Goal: Communication & Community: Answer question/provide support

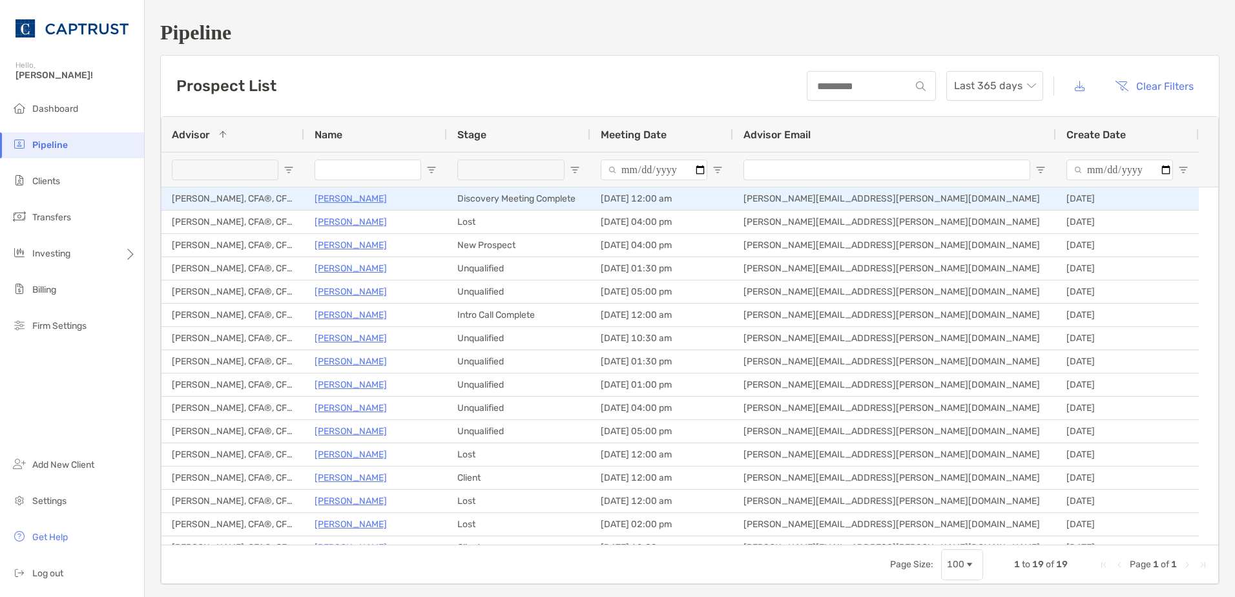
click at [326, 196] on p "[PERSON_NAME]" at bounding box center [351, 199] width 72 height 16
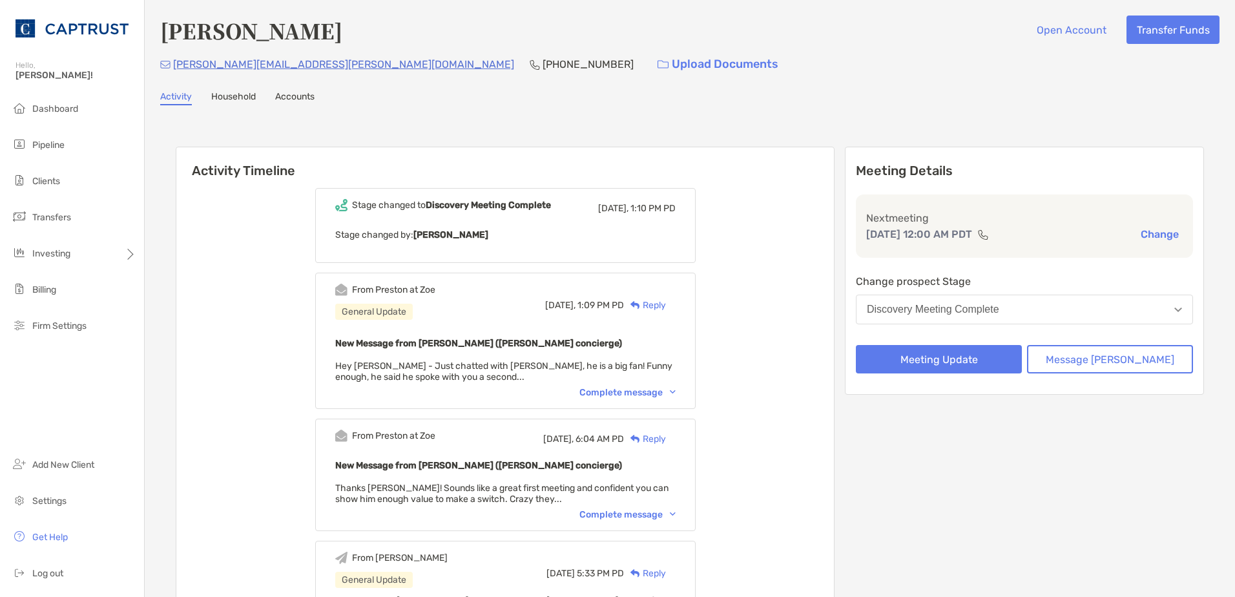
click at [640, 309] on img at bounding box center [636, 305] width 10 height 8
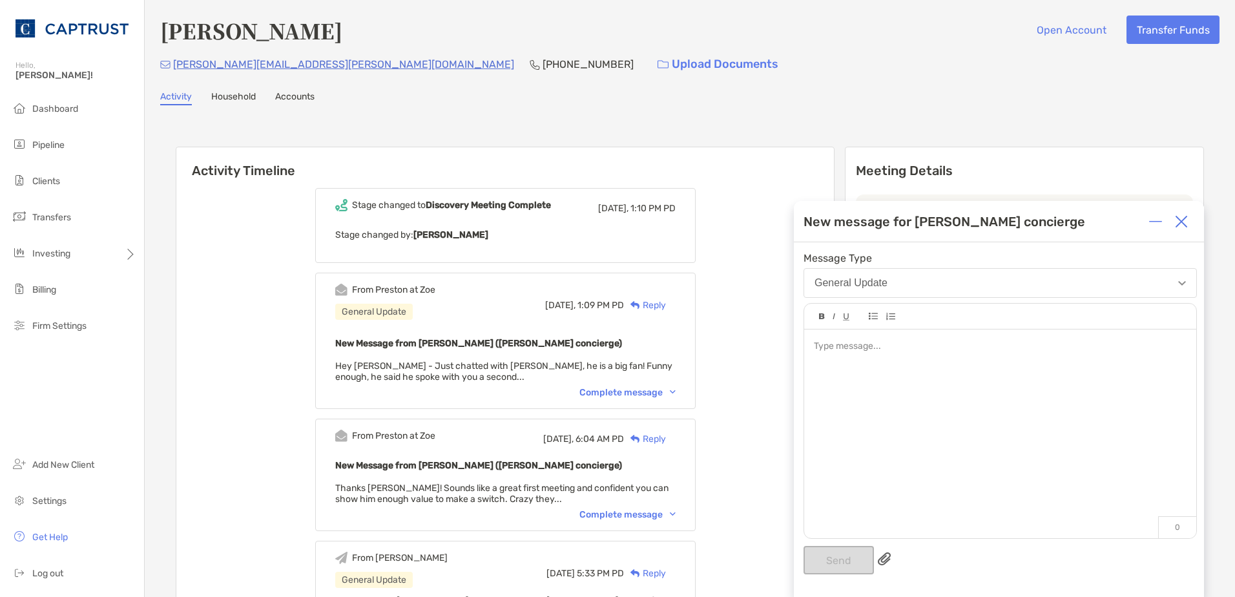
click at [852, 388] on div at bounding box center [1000, 427] width 392 height 196
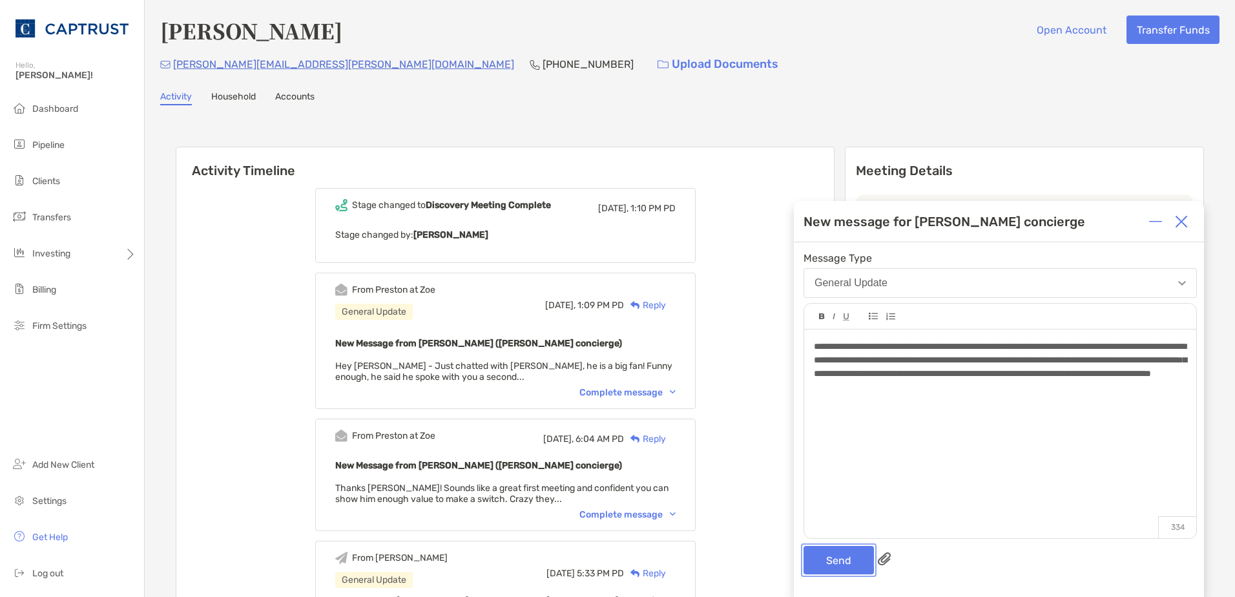
click at [852, 567] on button "Send" at bounding box center [839, 560] width 70 height 28
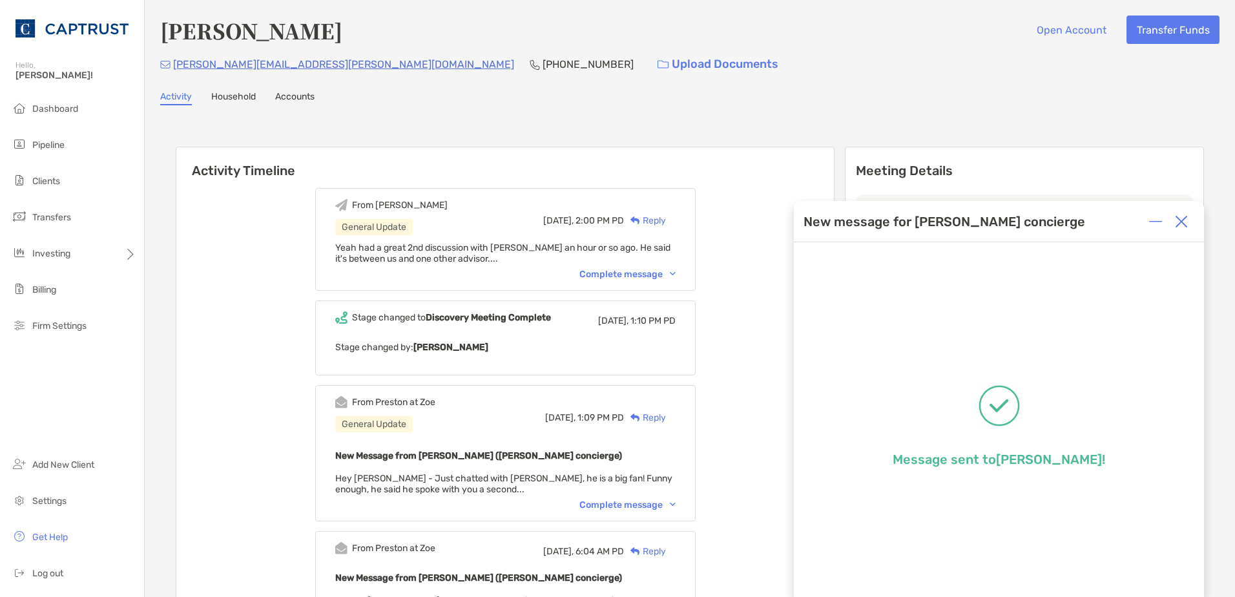
click at [671, 282] on div "From Ryan General Update Today, 2:00 PM PD Reply Yeah had a great 2nd discussio…" at bounding box center [505, 239] width 381 height 103
click at [665, 278] on div "Complete message" at bounding box center [628, 274] width 96 height 11
